Goal: Find contact information: Obtain details needed to contact an individual or organization

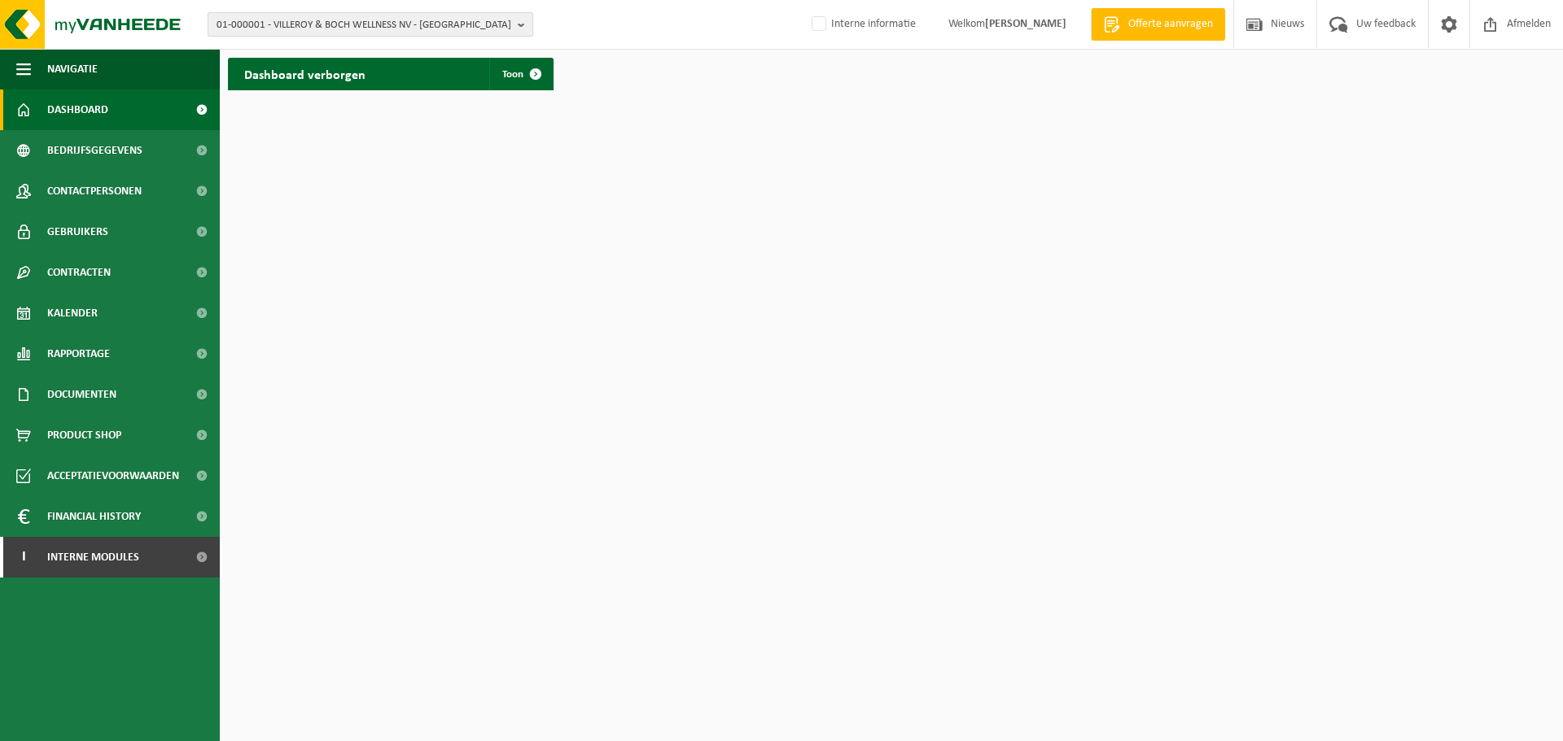
click at [424, 19] on span "01-000001 - VILLEROY & BOCH WELLNESS NV - [GEOGRAPHIC_DATA]" at bounding box center [364, 25] width 295 height 24
paste input "10-762899"
type input "10-762899"
click at [409, 76] on strong "10-762899 - JARDINICO PARASOLS BV - HARELBEKE" at bounding box center [349, 74] width 265 height 12
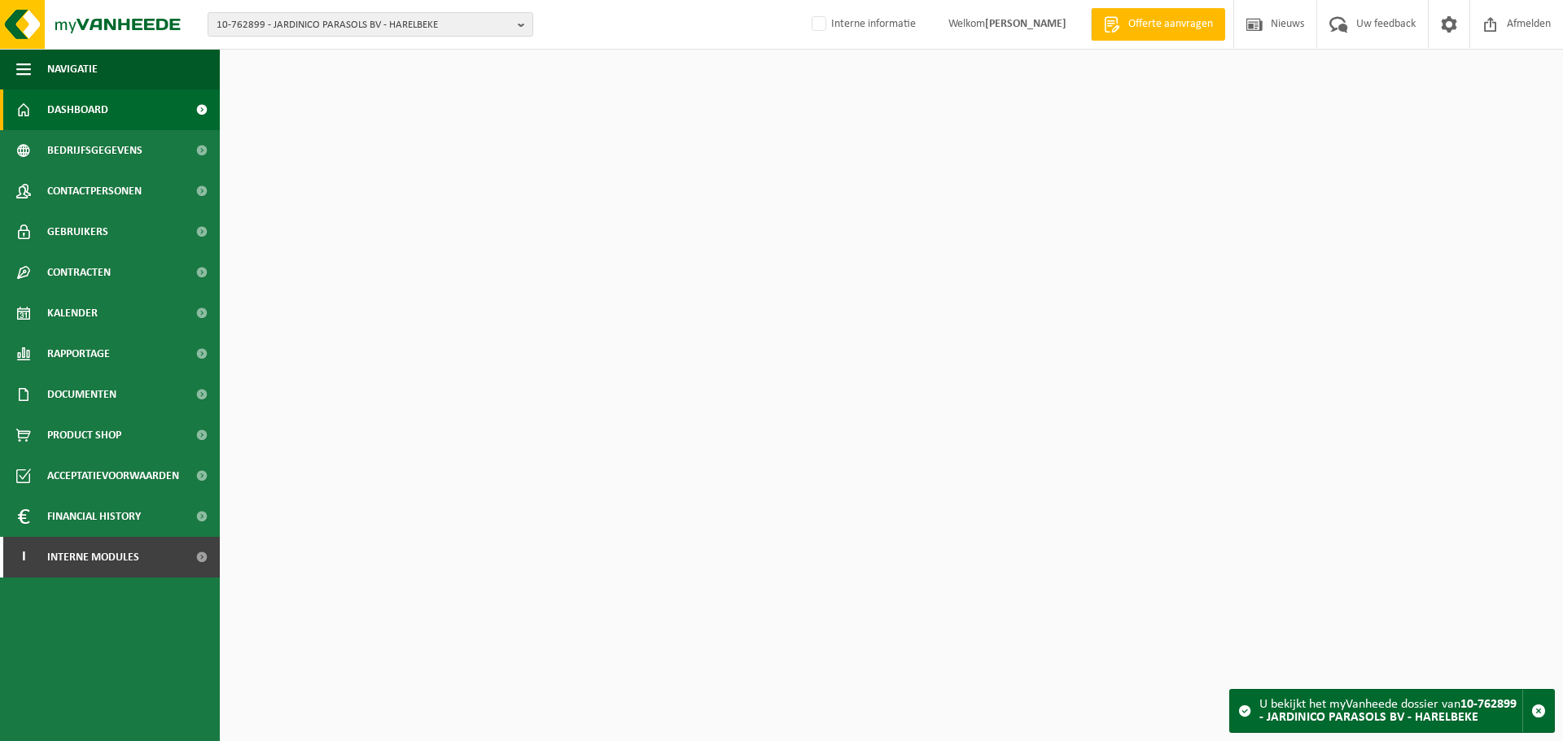
click at [126, 196] on span "Contactpersonen" at bounding box center [94, 191] width 94 height 41
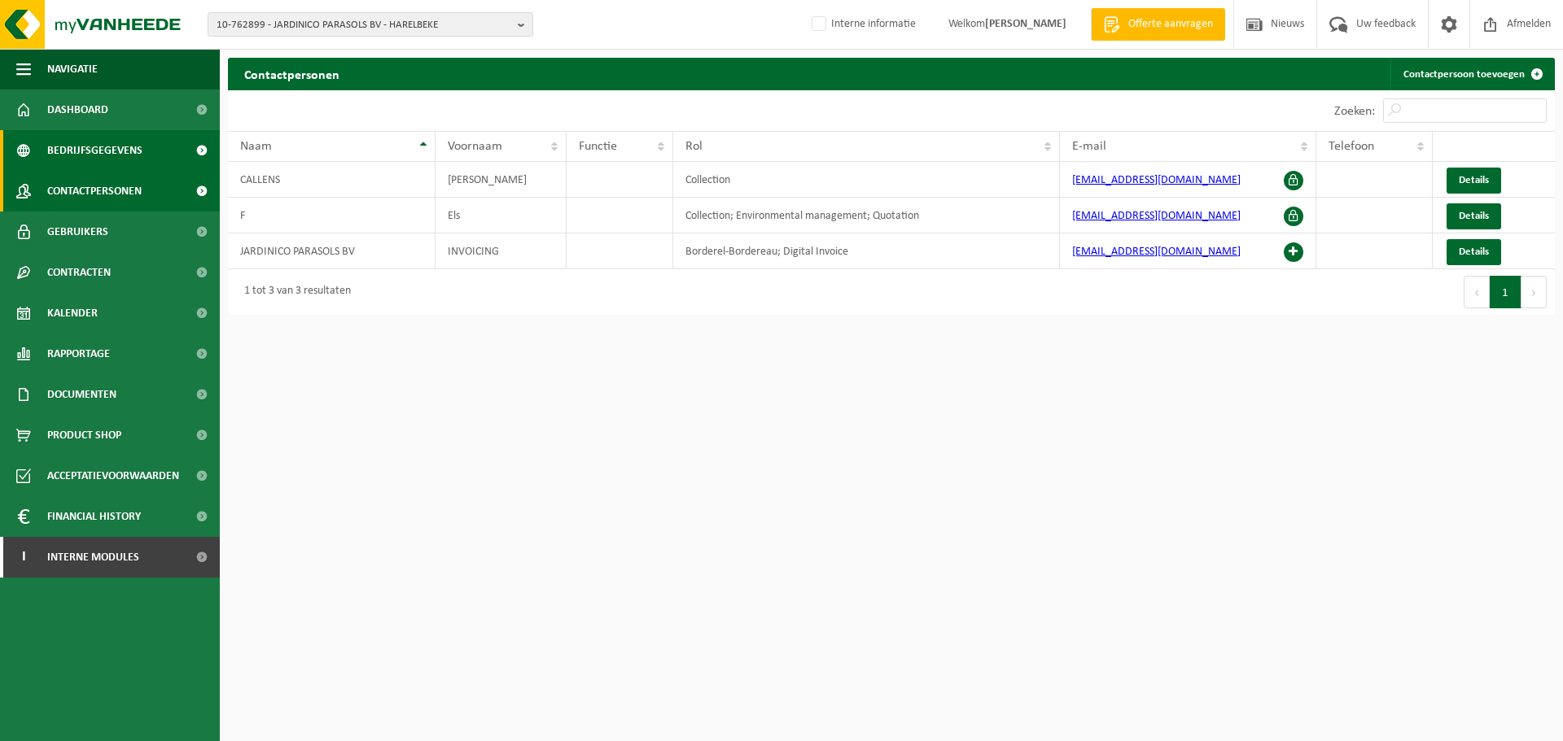
click at [126, 158] on span "Bedrijfsgegevens" at bounding box center [94, 150] width 95 height 41
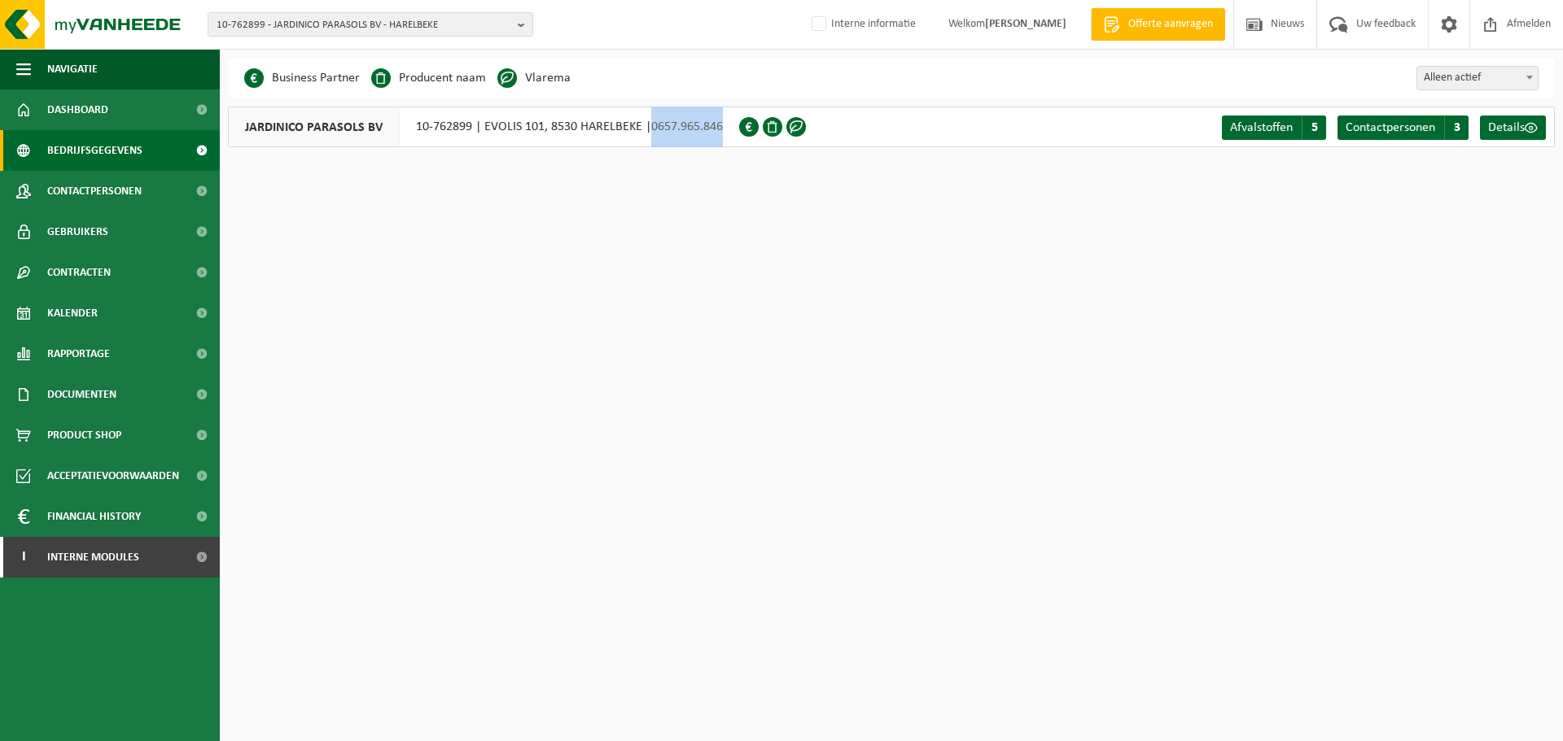
drag, startPoint x: 722, startPoint y: 129, endPoint x: 650, endPoint y: 133, distance: 71.7
click at [651, 133] on span "0657.965.846" at bounding box center [687, 126] width 72 height 13
copy span "0657.965.846"
